Goal: Book appointment/travel/reservation

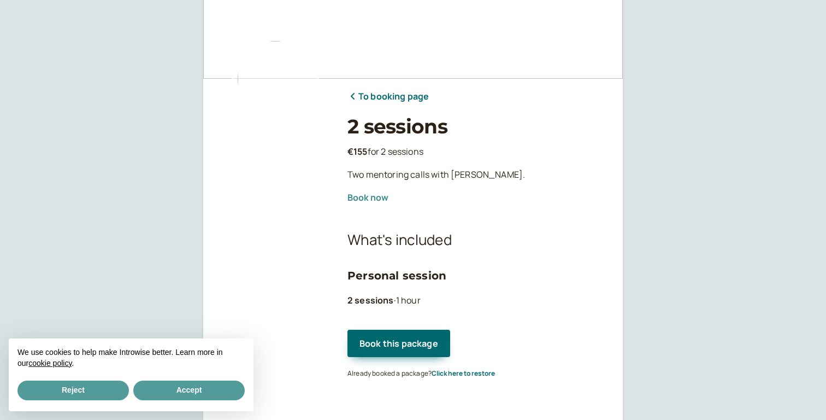
scroll to position [57, 0]
click at [96, 388] on button "Reject" at bounding box center [72, 390] width 111 height 20
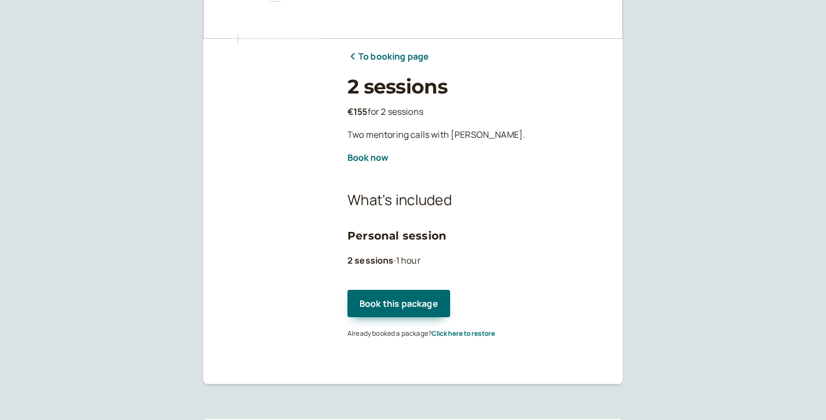
scroll to position [103, 0]
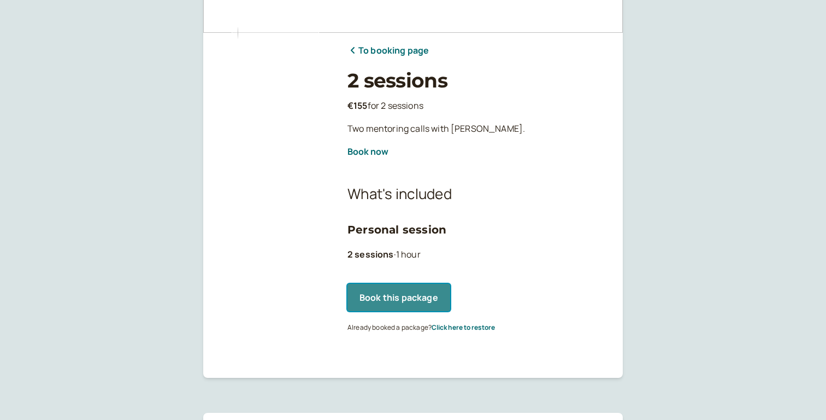
click at [411, 291] on button "Book this package" at bounding box center [399, 297] width 103 height 27
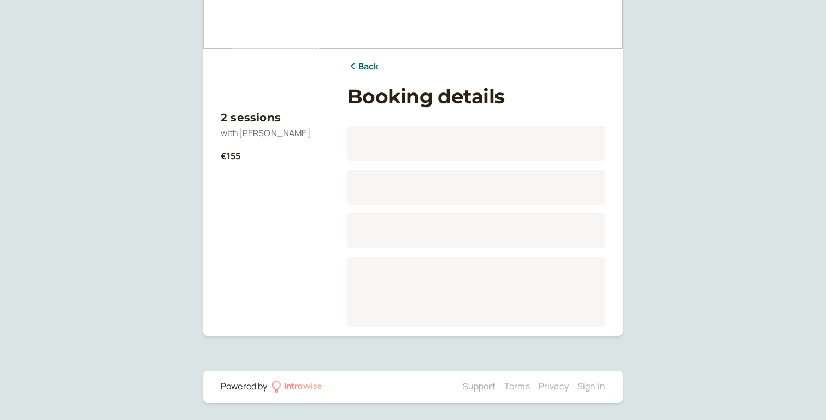
scroll to position [87, 0]
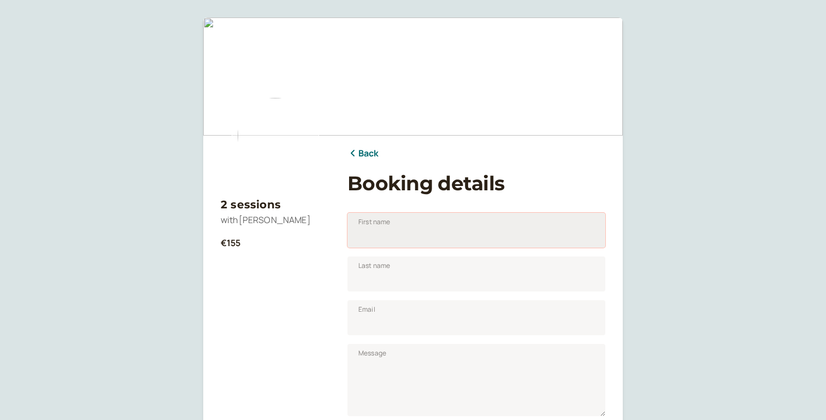
click at [410, 233] on input "First name" at bounding box center [477, 230] width 258 height 35
type input "[PERSON_NAME]"
type input "Mehta"
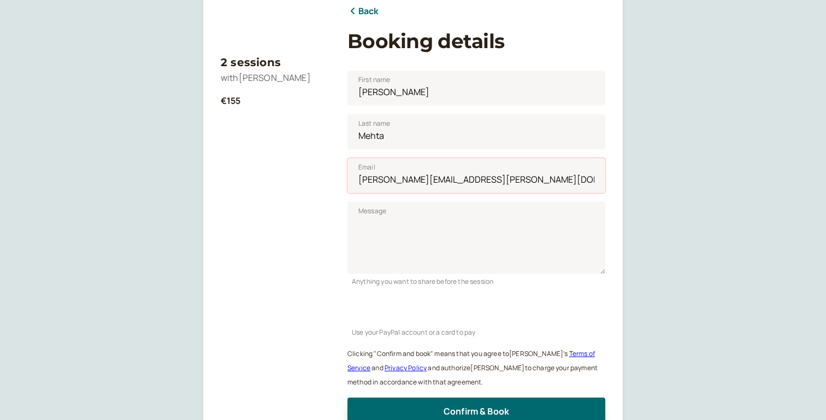
scroll to position [171, 0]
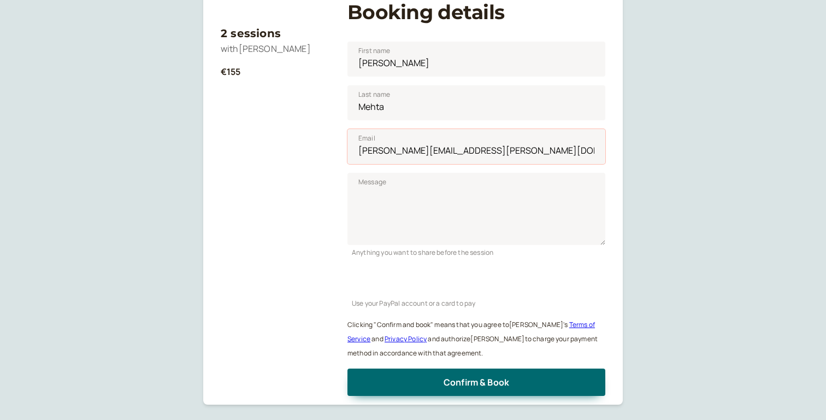
type input "[PERSON_NAME][EMAIL_ADDRESS][PERSON_NAME][DOMAIN_NAME]"
click at [681, 228] on div "2 sessions with [PERSON_NAME] €155 Back Booking details First name [PERSON_NAME…" at bounding box center [413, 159] width 826 height 660
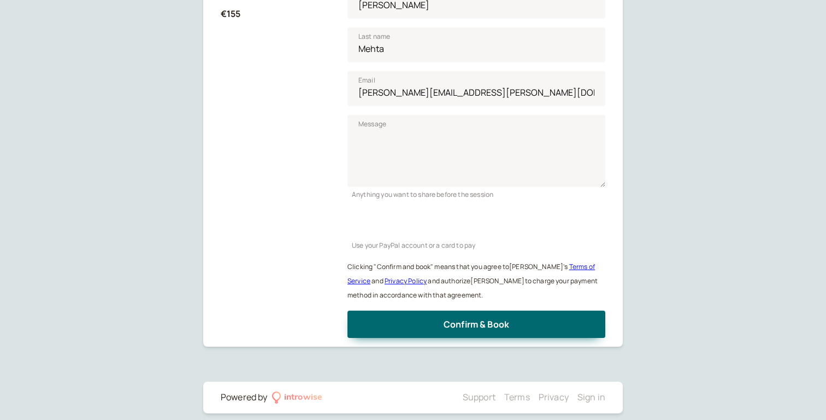
scroll to position [239, 0]
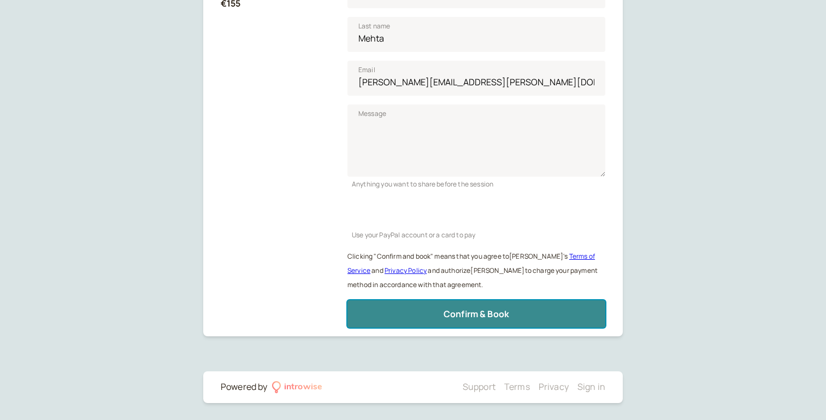
click at [474, 315] on span "Confirm & Book" at bounding box center [477, 314] width 66 height 12
click at [512, 317] on button "Confirm & Book" at bounding box center [477, 313] width 258 height 27
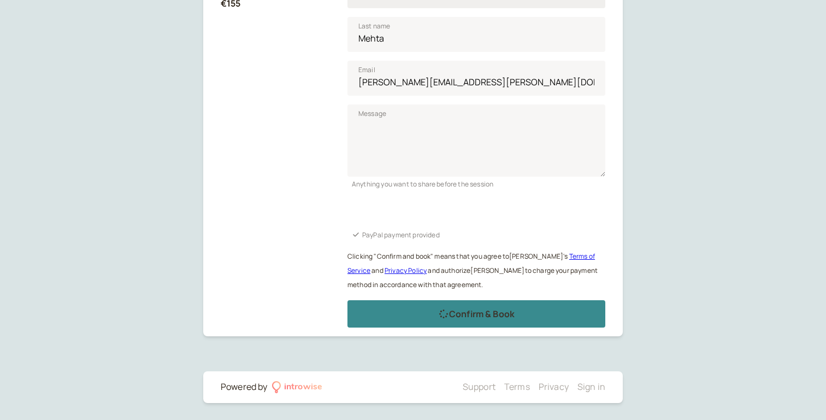
scroll to position [55, 0]
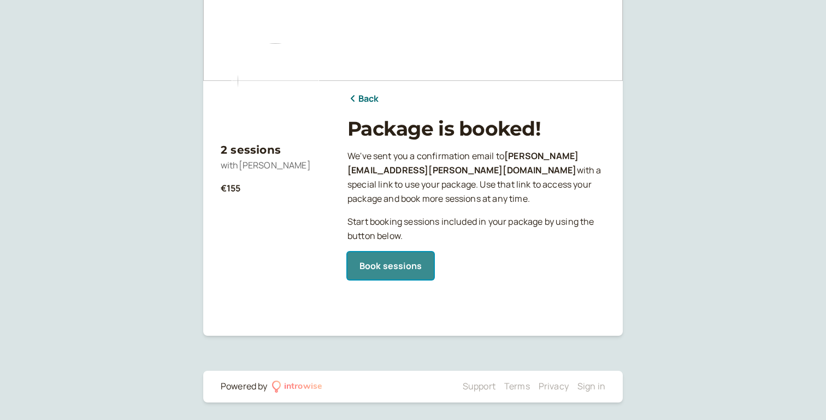
click at [391, 268] on link "Book sessions" at bounding box center [391, 265] width 86 height 27
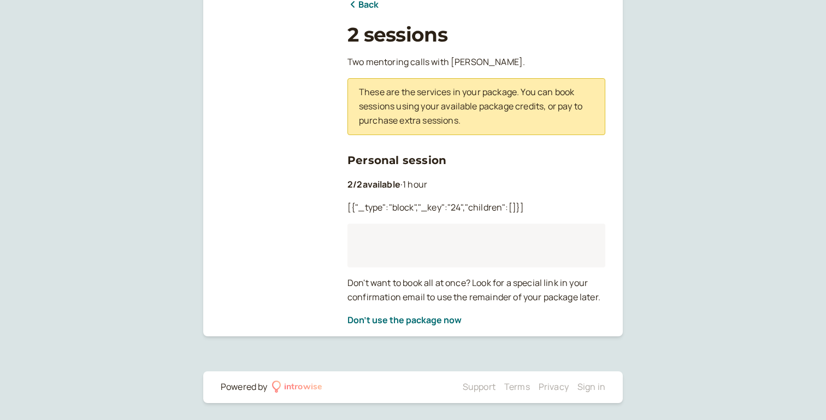
scroll to position [146, 0]
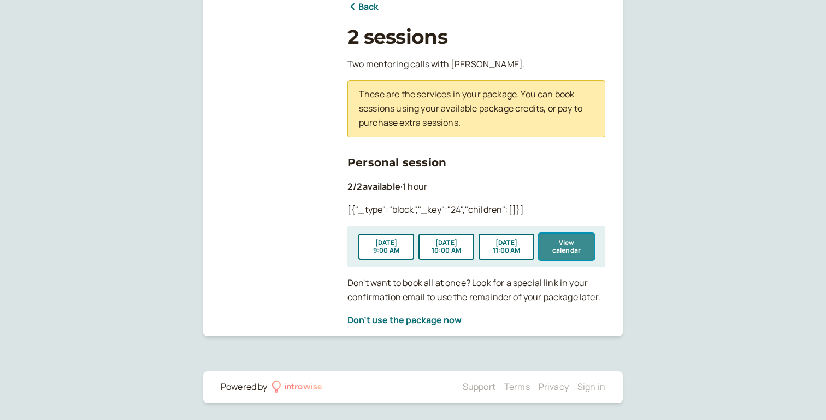
click at [555, 246] on button "View calendar" at bounding box center [567, 246] width 56 height 26
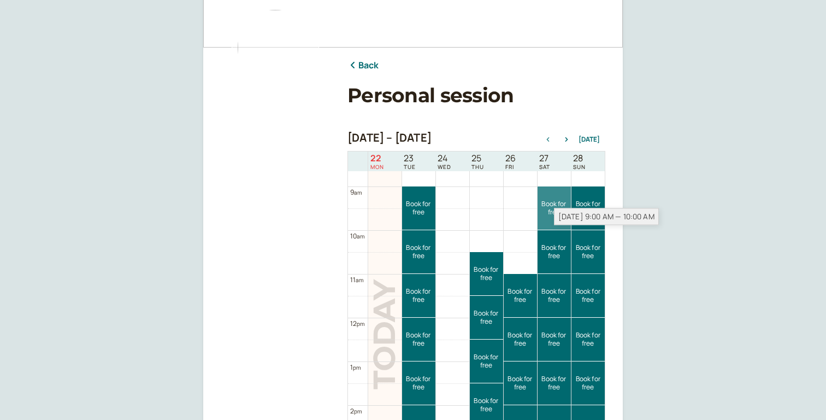
scroll to position [385, 0]
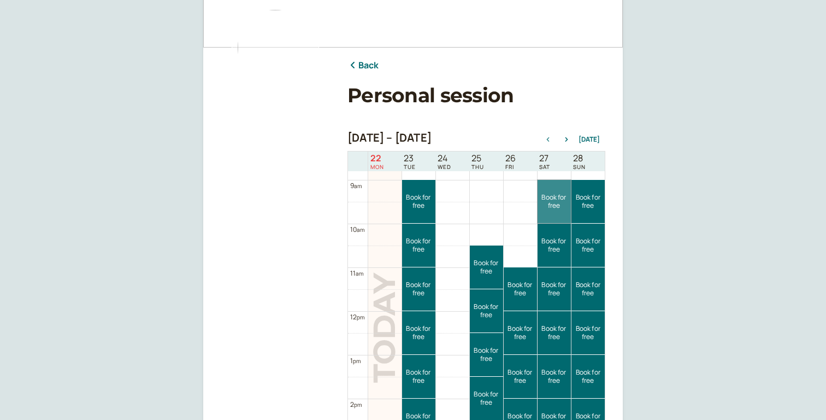
click at [551, 204] on link "Book for free free" at bounding box center [554, 201] width 33 height 43
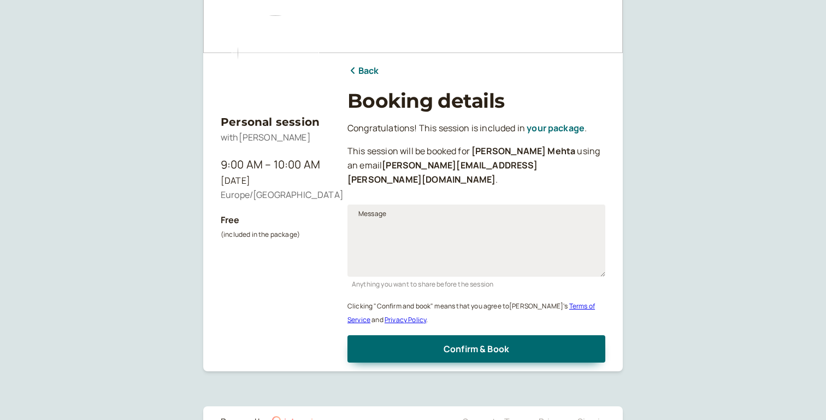
scroll to position [87, 0]
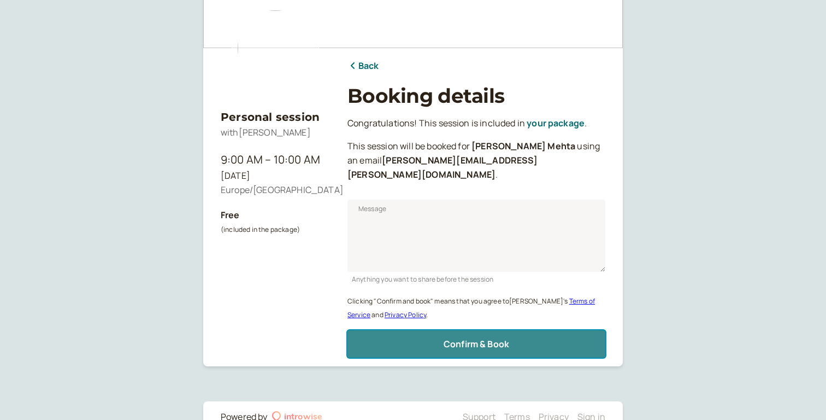
click at [474, 338] on span "Confirm & Book" at bounding box center [477, 344] width 66 height 12
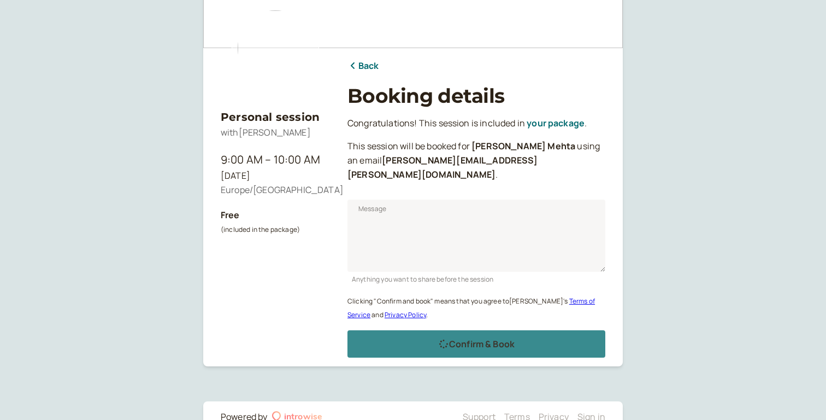
scroll to position [68, 0]
